Goal: Transaction & Acquisition: Purchase product/service

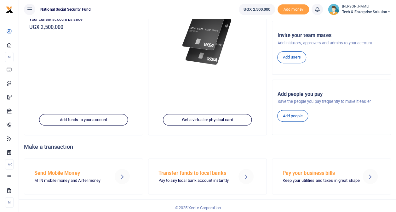
scroll to position [95, 0]
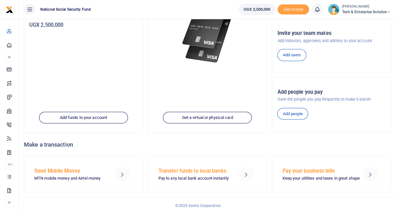
click at [57, 171] on h5 "Send Mobile Money" at bounding box center [70, 171] width 72 height 6
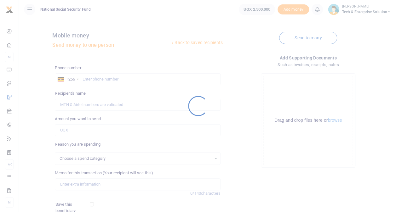
select select
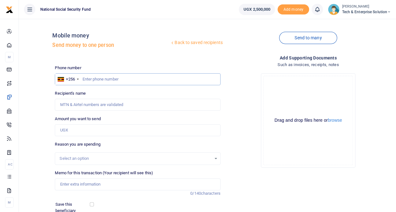
click at [88, 78] on input "text" at bounding box center [137, 79] width 165 height 12
click at [142, 82] on input "text" at bounding box center [137, 79] width 165 height 12
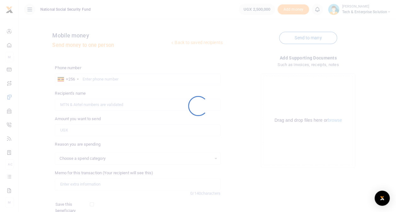
select select
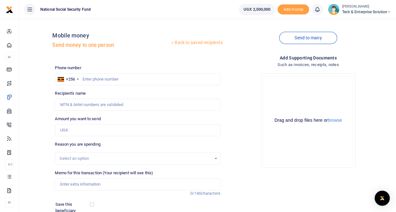
click at [144, 13] on ul "National Social Security Fund" at bounding box center [126, 9] width 215 height 19
click at [114, 80] on input "text" at bounding box center [137, 79] width 165 height 12
type input "780551491"
type input "Wilberforce Mutungi"
type input "780551491"
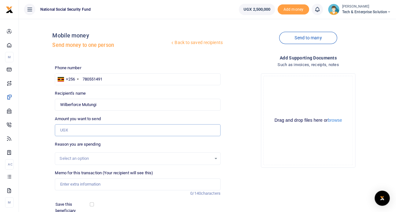
click at [100, 131] on input "Amount you want to send" at bounding box center [137, 130] width 165 height 12
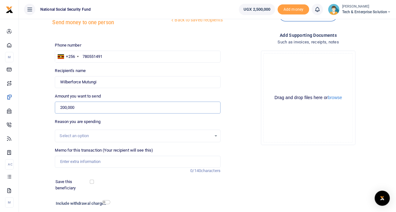
scroll to position [32, 0]
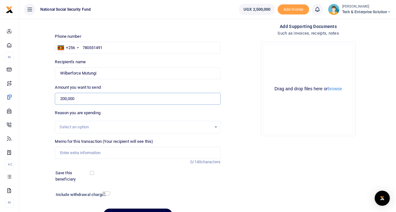
type input "200,000"
click at [109, 124] on div "Select an option" at bounding box center [137, 127] width 165 height 13
drag, startPoint x: 117, startPoint y: 125, endPoint x: 126, endPoint y: 125, distance: 8.8
click at [117, 125] on div "Select an option" at bounding box center [136, 127] width 152 height 6
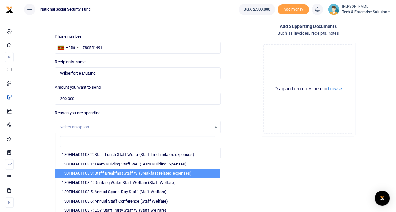
click at [134, 173] on li "130FIN.601108.3: Staff Breakfast Staff W (Breakfast related expenses)" at bounding box center [137, 173] width 164 height 9
select select "109"
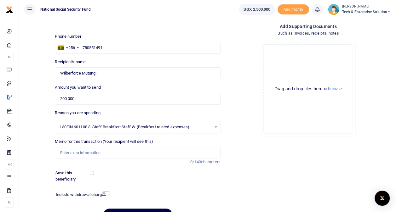
scroll to position [66, 0]
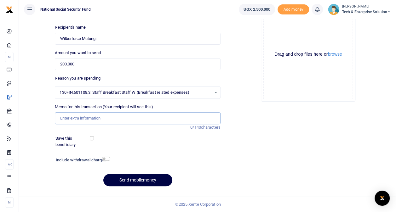
click at [113, 118] on input "Memo for this transaction (Your recipient will see this)" at bounding box center [137, 119] width 165 height 12
click at [101, 118] on input "Breakfast for the week13th to 19th August 2025" at bounding box center [137, 119] width 165 height 12
type input "Breakfast for the week 13th to 19th August 2025"
click at [105, 159] on input "checkbox" at bounding box center [106, 159] width 8 height 4
checkbox input "true"
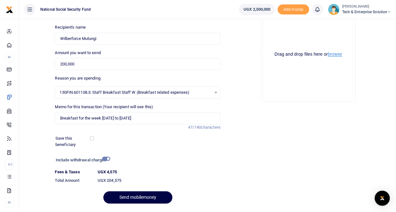
click at [335, 54] on button "browse" at bounding box center [335, 54] width 14 height 5
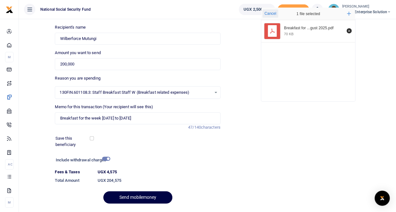
scroll to position [84, 0]
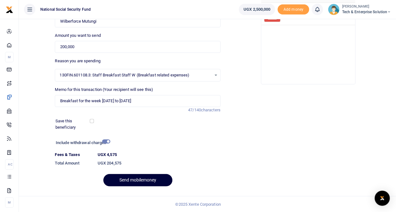
click at [149, 180] on button "Send mobilemoney" at bounding box center [137, 180] width 69 height 12
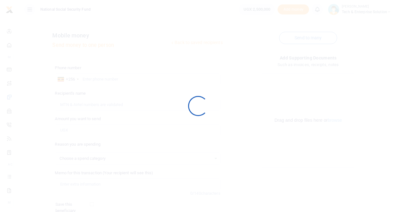
scroll to position [66, 0]
select select
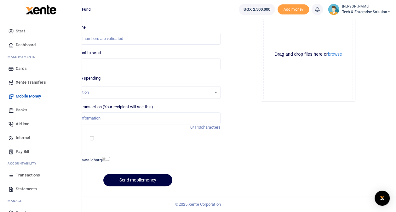
click at [32, 176] on span "Transactions" at bounding box center [28, 175] width 24 height 6
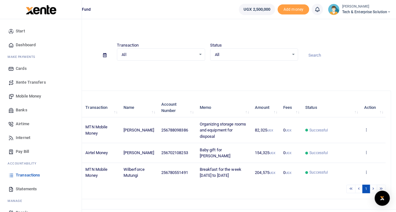
click at [24, 31] on span "Start" at bounding box center [20, 31] width 9 height 6
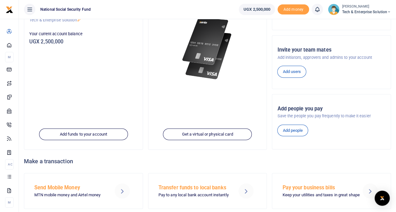
scroll to position [95, 0]
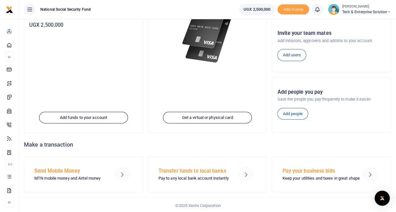
click at [73, 176] on p "MTN mobile money and Airtel money" at bounding box center [70, 179] width 72 height 7
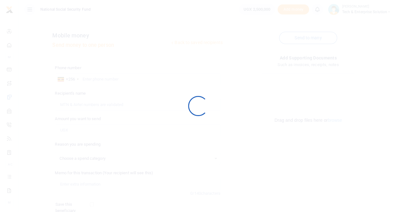
select select
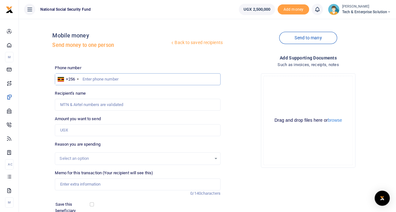
click at [98, 78] on input "text" at bounding box center [137, 79] width 165 height 12
type input "0780551491"
type input "Wilberforce Mutungi"
type input "0780551491"
click at [83, 126] on input "Amount you want to send" at bounding box center [137, 130] width 165 height 12
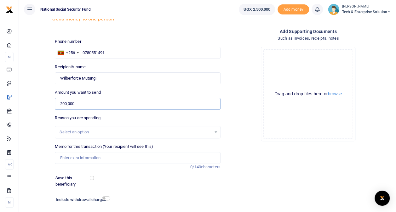
scroll to position [63, 0]
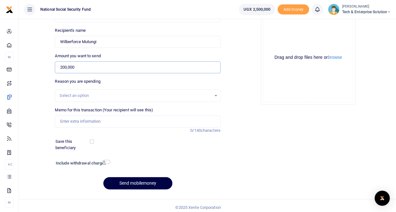
type input "200,000"
drag, startPoint x: 160, startPoint y: 94, endPoint x: 163, endPoint y: 99, distance: 5.8
click at [161, 94] on div "Select an option" at bounding box center [136, 96] width 152 height 6
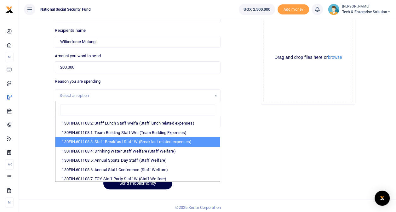
click at [170, 139] on li "130FIN.601108.3: Staff Breakfast Staff W (Breakfast related expenses)" at bounding box center [137, 141] width 164 height 9
select select "109"
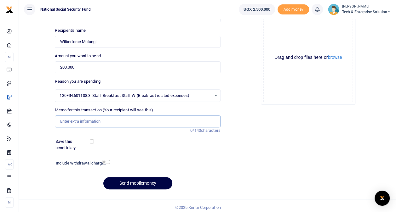
click at [130, 122] on input "Memo for this transaction (Your recipient will see this)" at bounding box center [137, 122] width 165 height 12
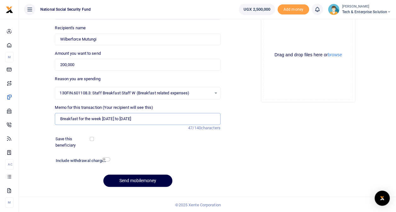
scroll to position [66, 0]
type input "Breakfast for the week 21st to 27th August 2025"
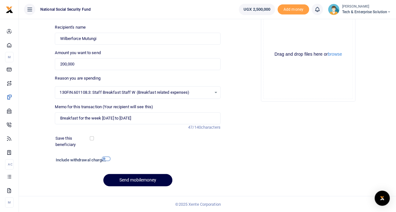
click at [103, 158] on input "checkbox" at bounding box center [106, 159] width 8 height 4
checkbox input "true"
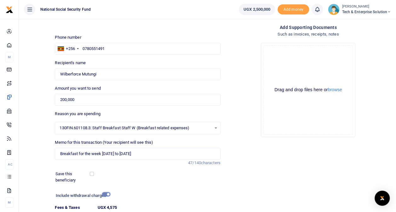
scroll to position [0, 0]
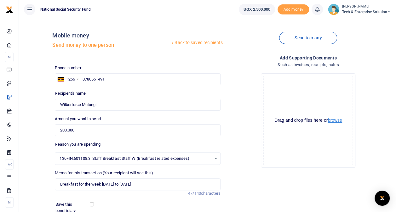
click at [334, 121] on button "browse" at bounding box center [335, 120] width 14 height 5
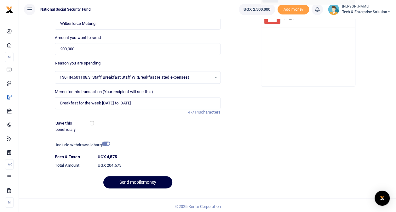
scroll to position [84, 0]
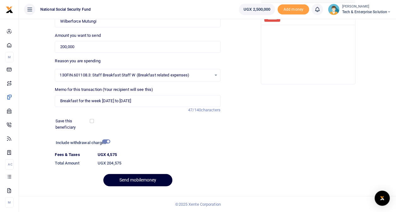
click at [152, 182] on button "Send mobilemoney" at bounding box center [137, 180] width 69 height 12
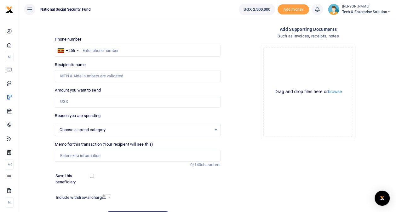
scroll to position [1, 0]
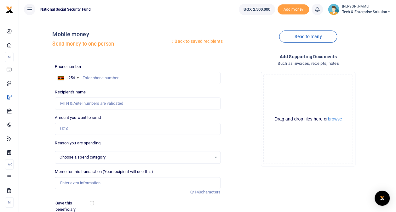
select select
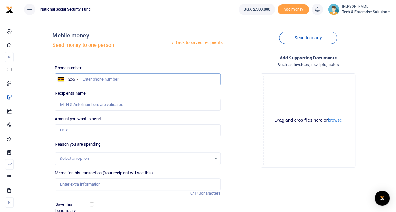
click at [96, 78] on input "text" at bounding box center [137, 79] width 165 height 12
type input "780551491"
type input "Wilberforce Mutungi"
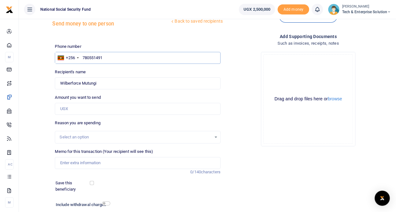
scroll to position [32, 0]
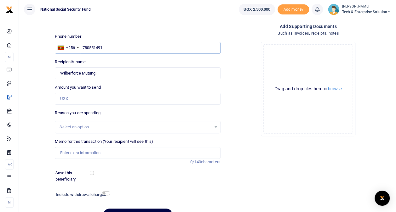
type input "780551491"
click at [111, 101] on input "Amount you want to send" at bounding box center [137, 99] width 165 height 12
type input "200,000"
click at [151, 128] on div "Select an option" at bounding box center [136, 127] width 152 height 6
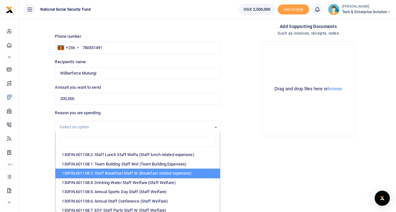
click at [139, 172] on li "130FIN.601108.3: Staff Breakfast Staff W (Breakfast related expenses)" at bounding box center [137, 173] width 164 height 9
select select "109"
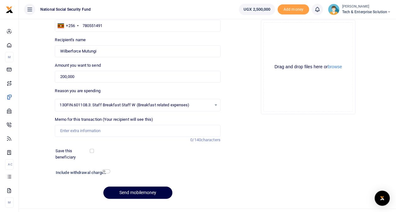
scroll to position [66, 0]
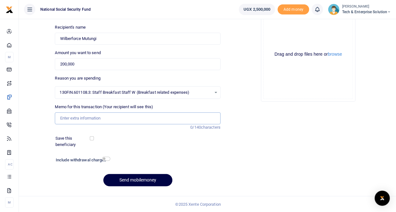
click at [91, 118] on input "Memo for this transaction (Your recipient will see this)" at bounding box center [137, 119] width 165 height 12
type input "Breakfast for [DATE] to [DATE]"
click at [104, 158] on input "checkbox" at bounding box center [106, 159] width 8 height 4
checkbox input "true"
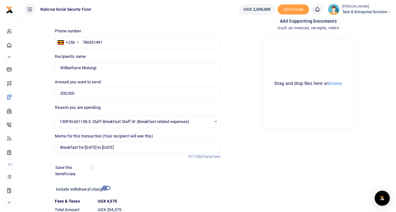
scroll to position [0, 0]
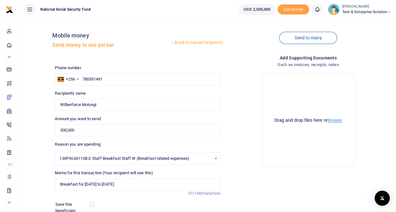
click at [336, 119] on button "browse" at bounding box center [335, 120] width 14 height 5
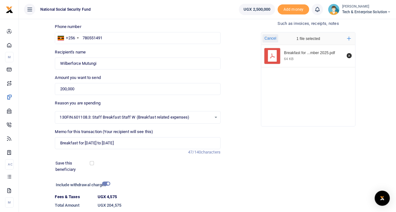
scroll to position [84, 0]
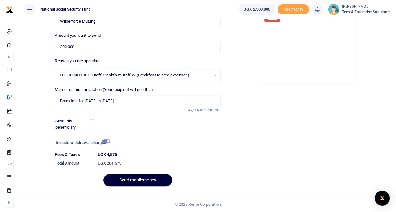
click at [154, 182] on button "Send mobilemoney" at bounding box center [137, 180] width 69 height 12
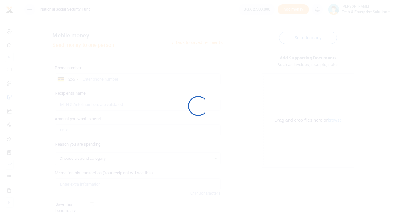
scroll to position [66, 0]
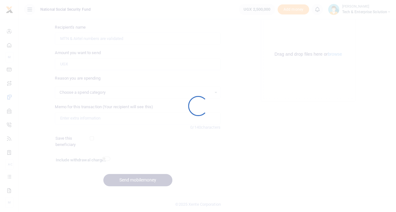
select select
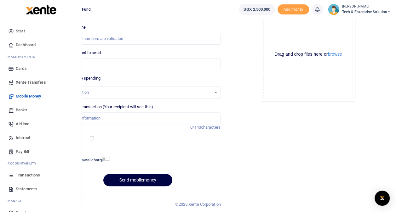
click at [32, 174] on span "Transactions" at bounding box center [28, 175] width 24 height 6
